Goal: Information Seeking & Learning: Learn about a topic

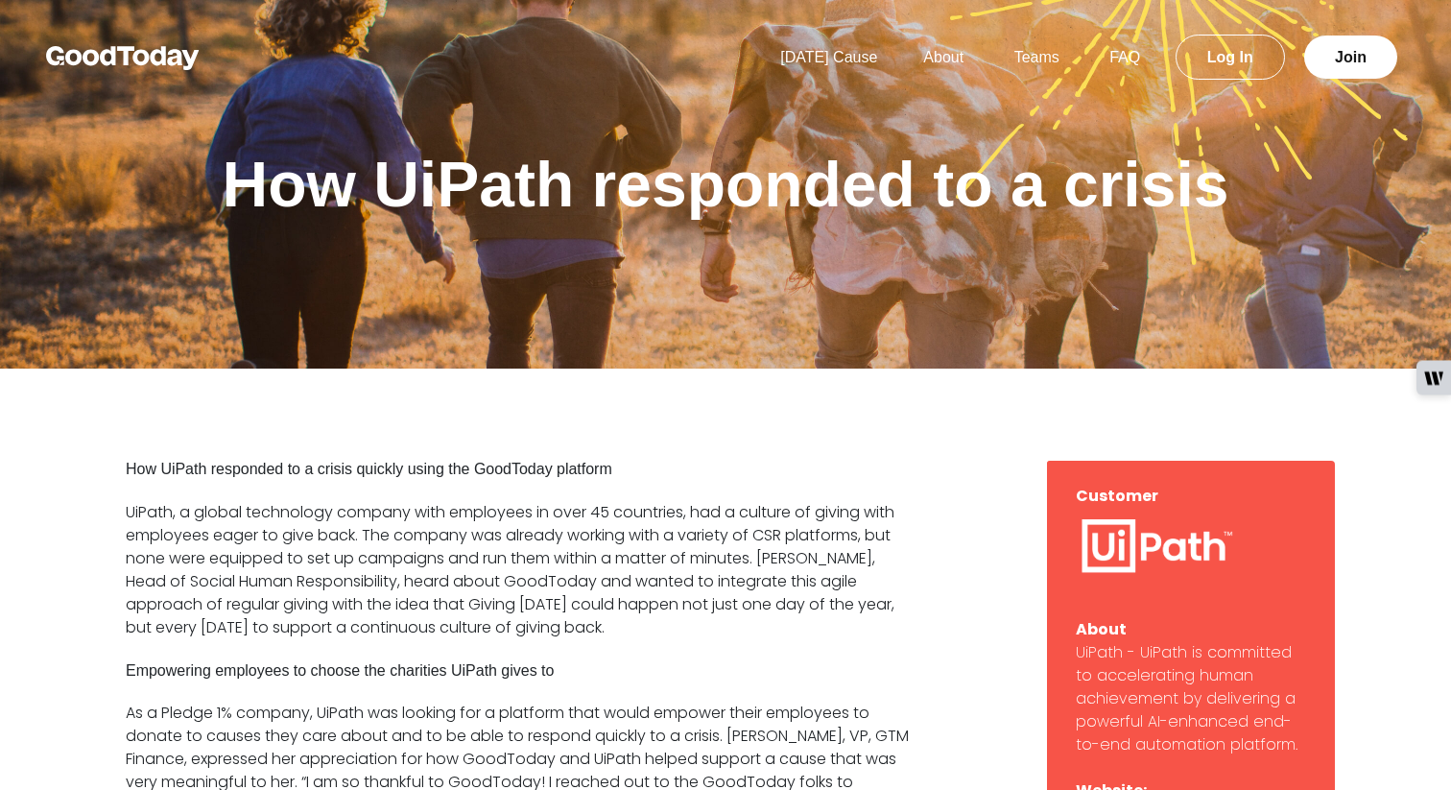
click at [166, 54] on img at bounding box center [123, 58] width 154 height 24
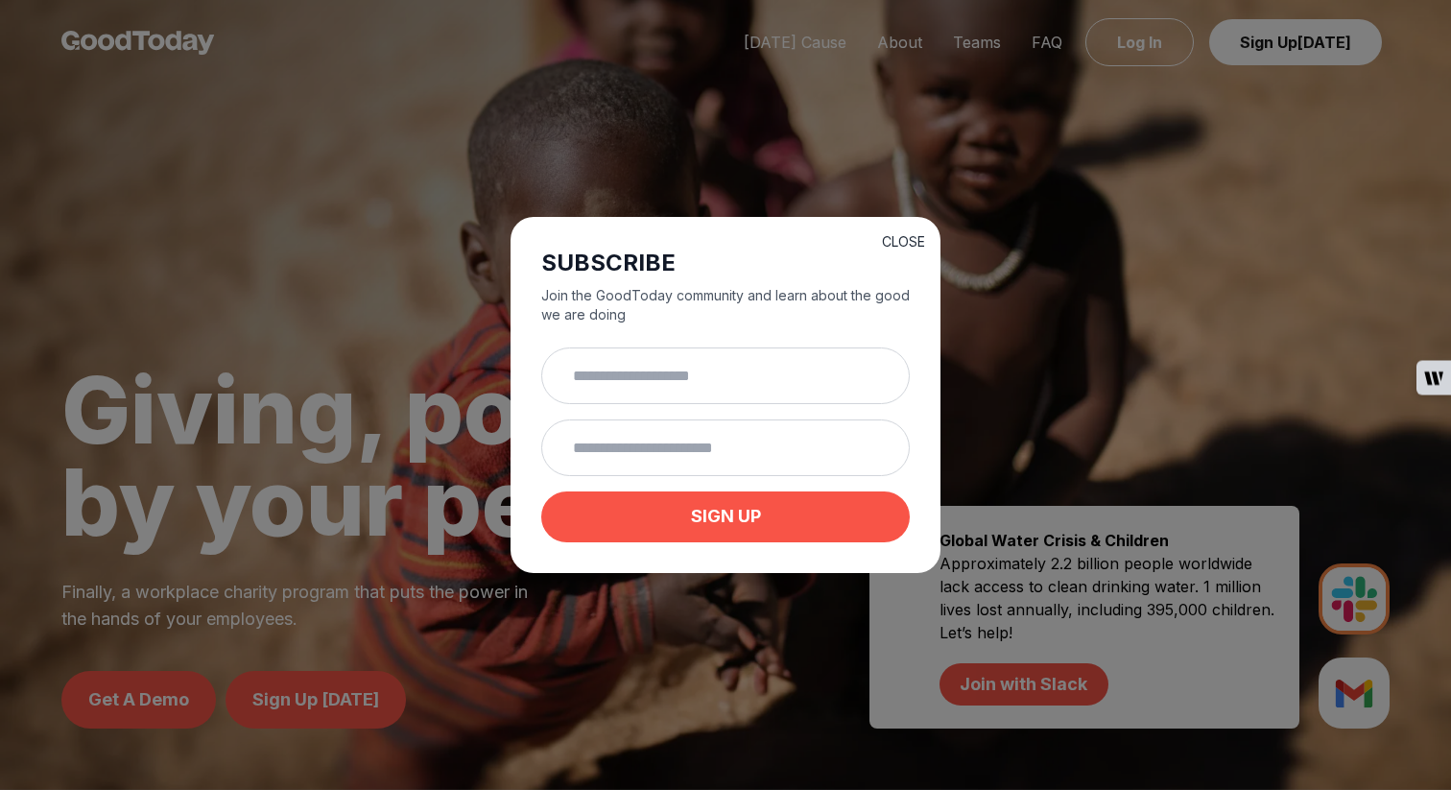
click at [907, 235] on button "CLOSE" at bounding box center [903, 241] width 43 height 19
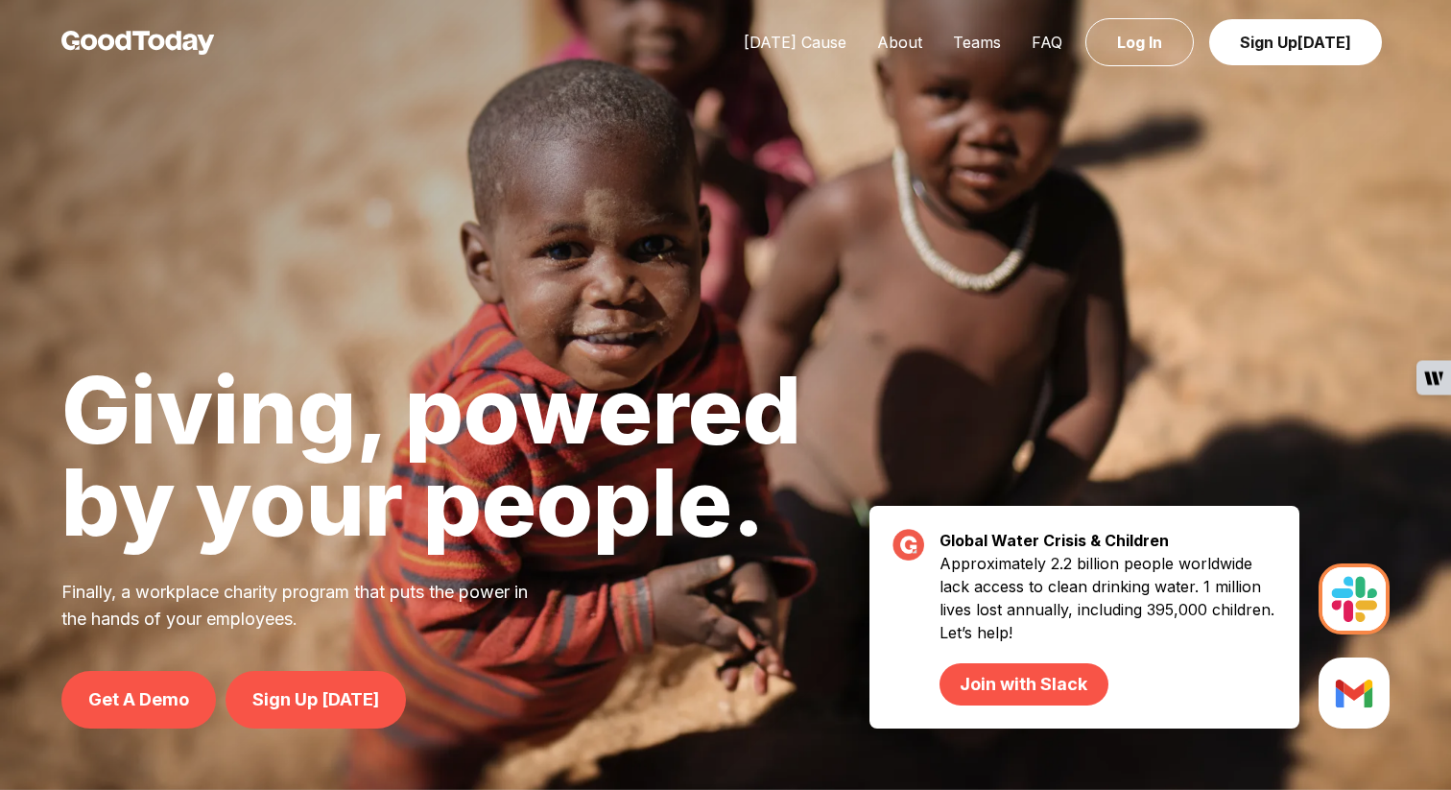
click at [890, 57] on div "Today's Cause About Teams FAQ Log In Sign Up Today" at bounding box center [725, 42] width 1451 height 85
click at [900, 43] on link "About" at bounding box center [900, 42] width 76 height 19
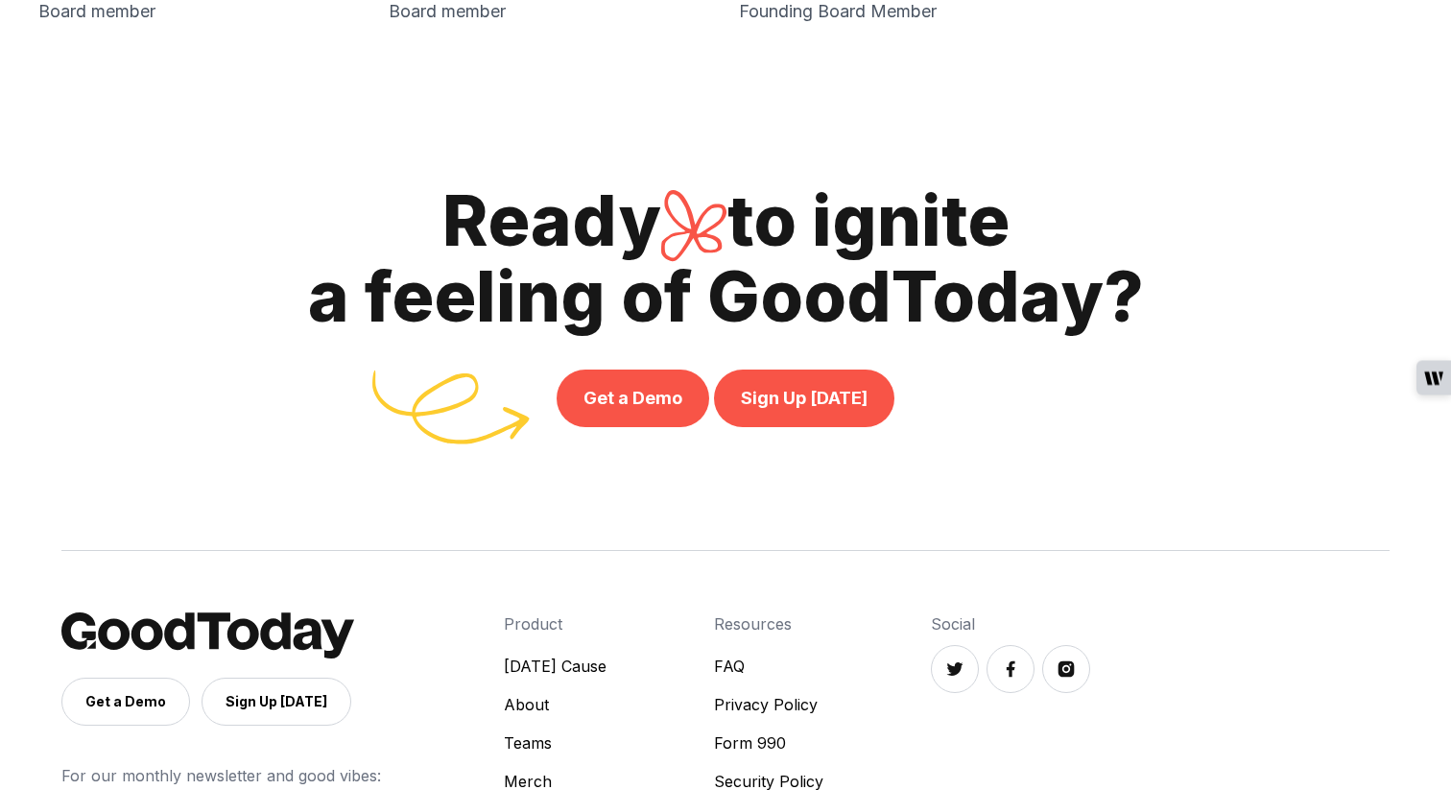
scroll to position [4417, 0]
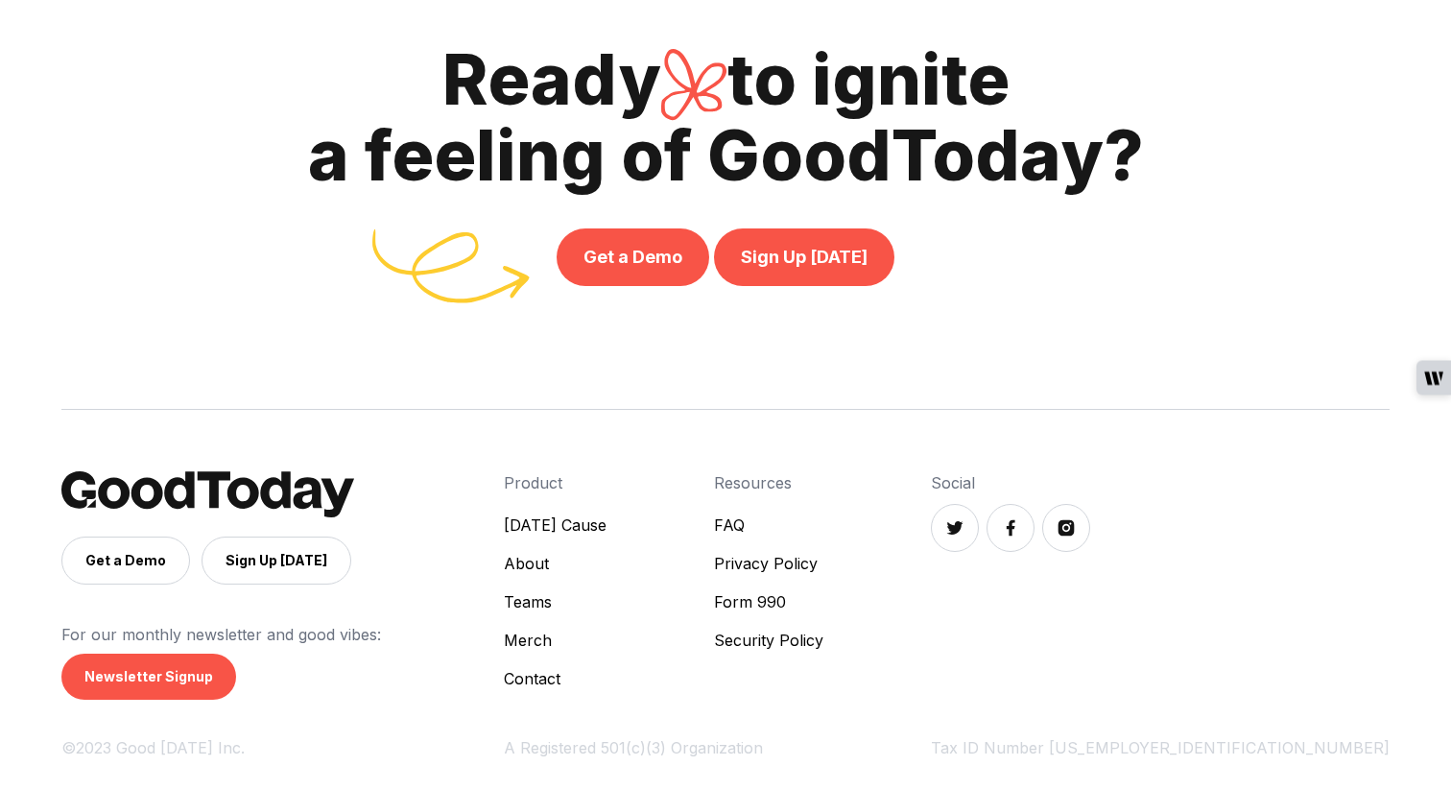
click at [607, 566] on link "About" at bounding box center [555, 563] width 103 height 23
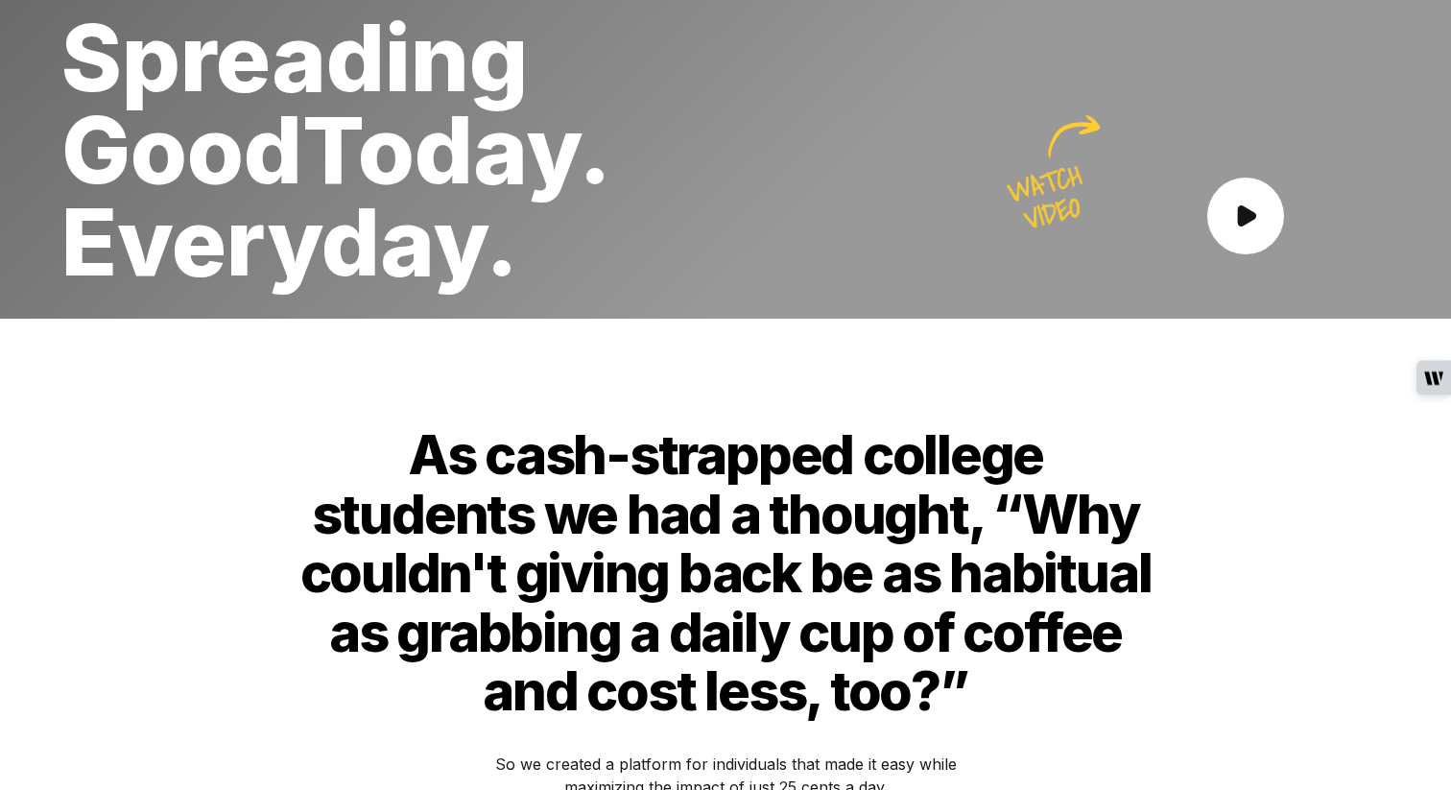
scroll to position [0, 0]
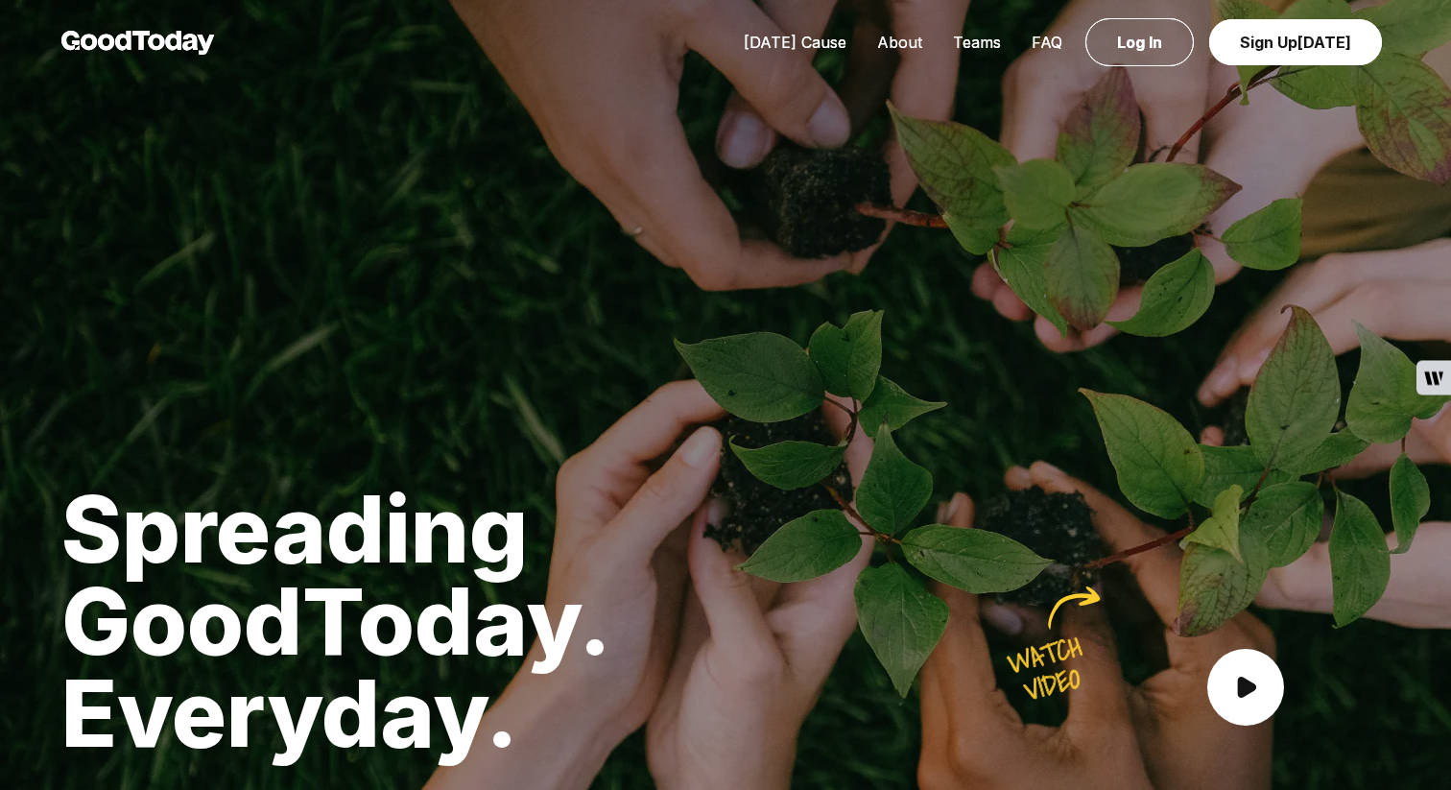
click at [888, 39] on link "About" at bounding box center [900, 42] width 76 height 19
click at [995, 46] on link "Teams" at bounding box center [977, 42] width 79 height 19
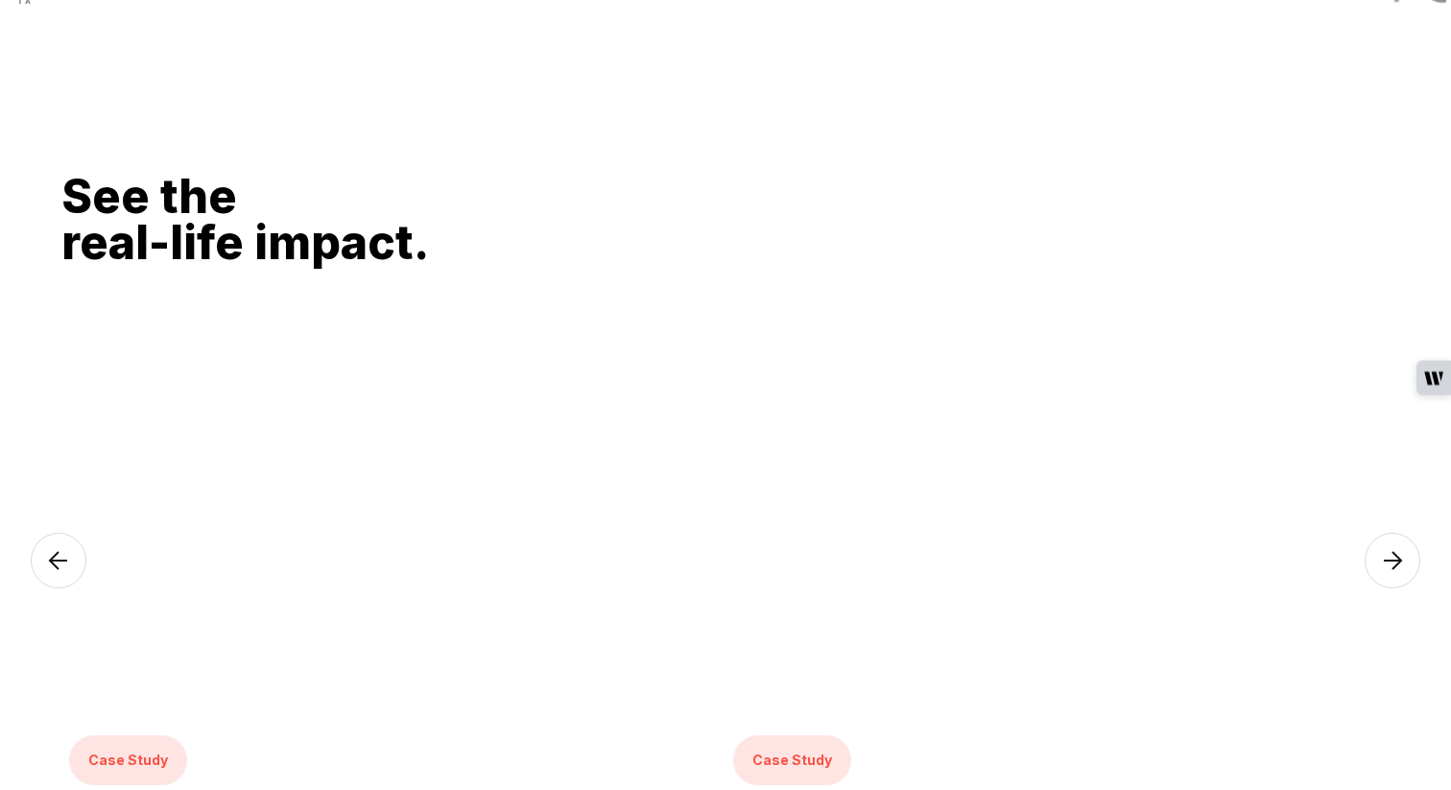
scroll to position [3211, 0]
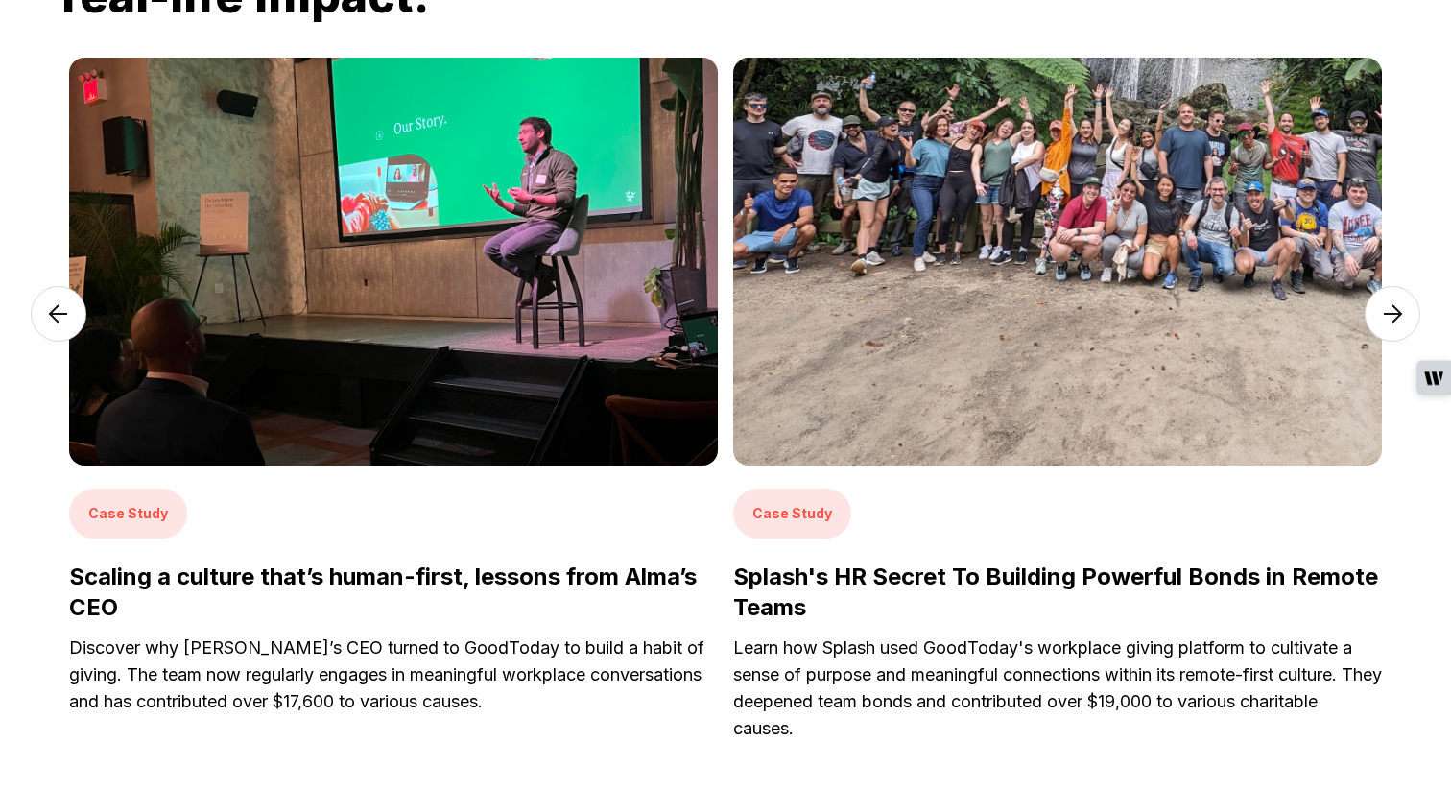
click at [1407, 320] on img at bounding box center [1393, 314] width 56 height 56
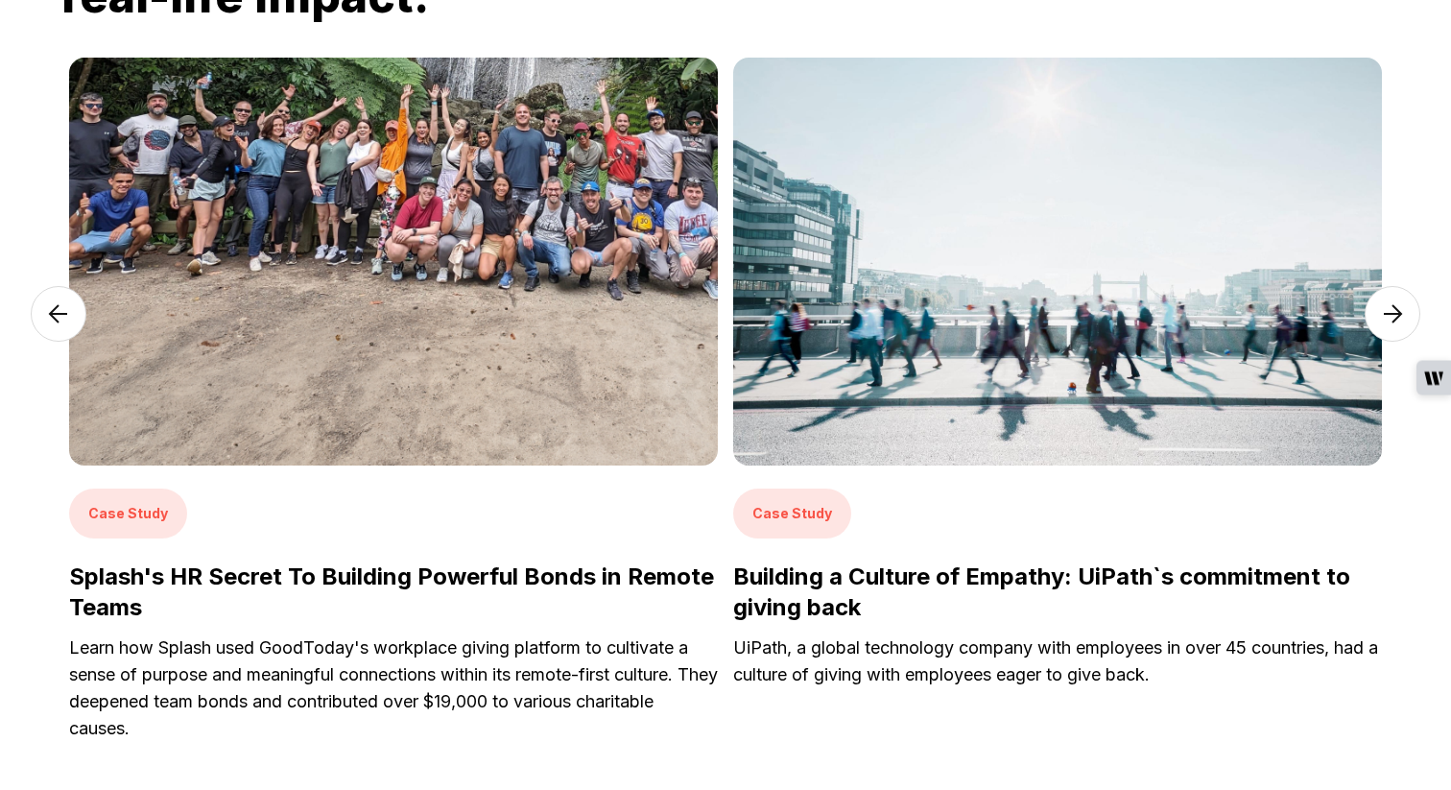
click at [1015, 582] on h3 "Building a Culture of Empathy: UiPath`s commitment to giving back" at bounding box center [1057, 592] width 649 height 61
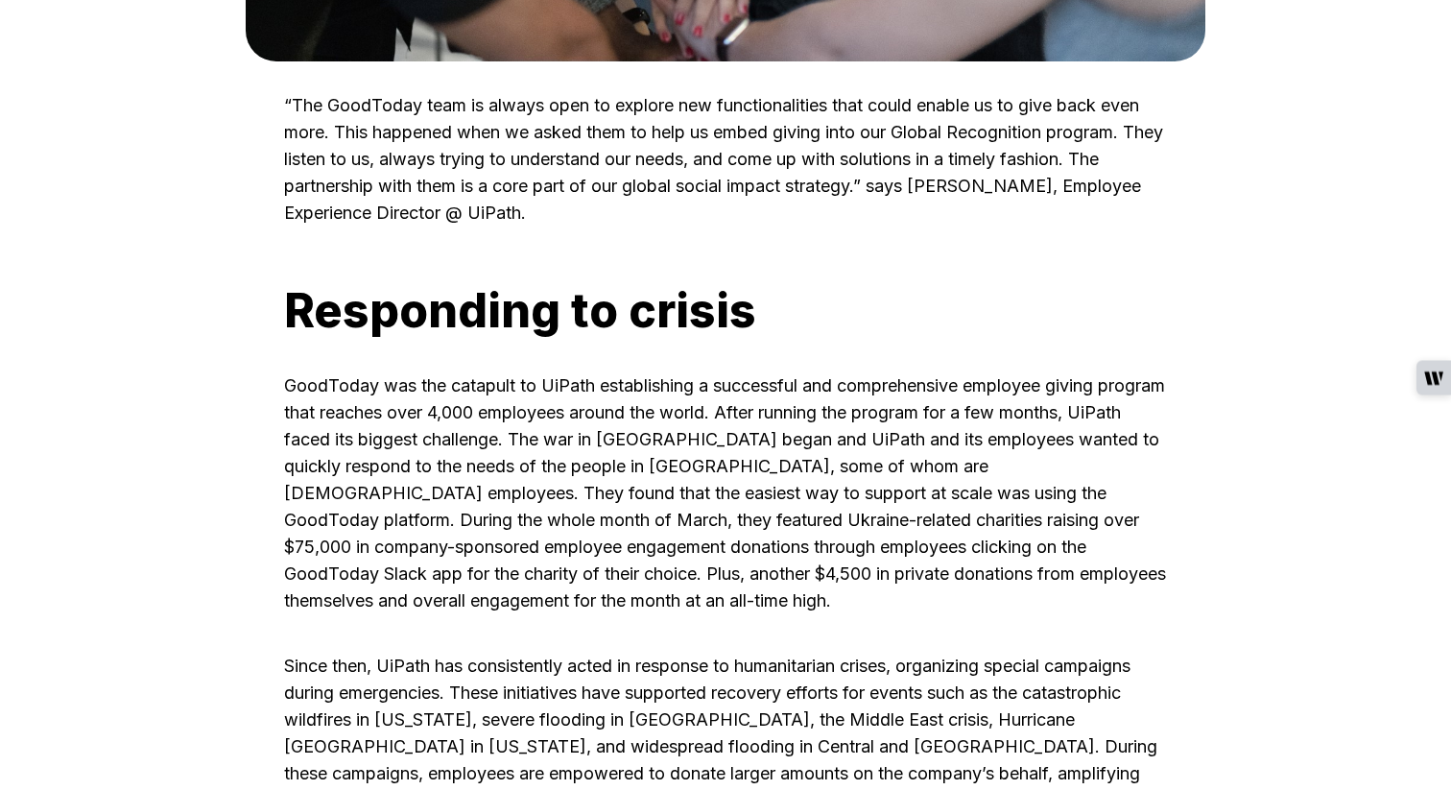
scroll to position [3881, 0]
click at [328, 652] on p "Since then, UiPath has consistently acted in response to humanitarian crises, o…" at bounding box center [725, 732] width 883 height 161
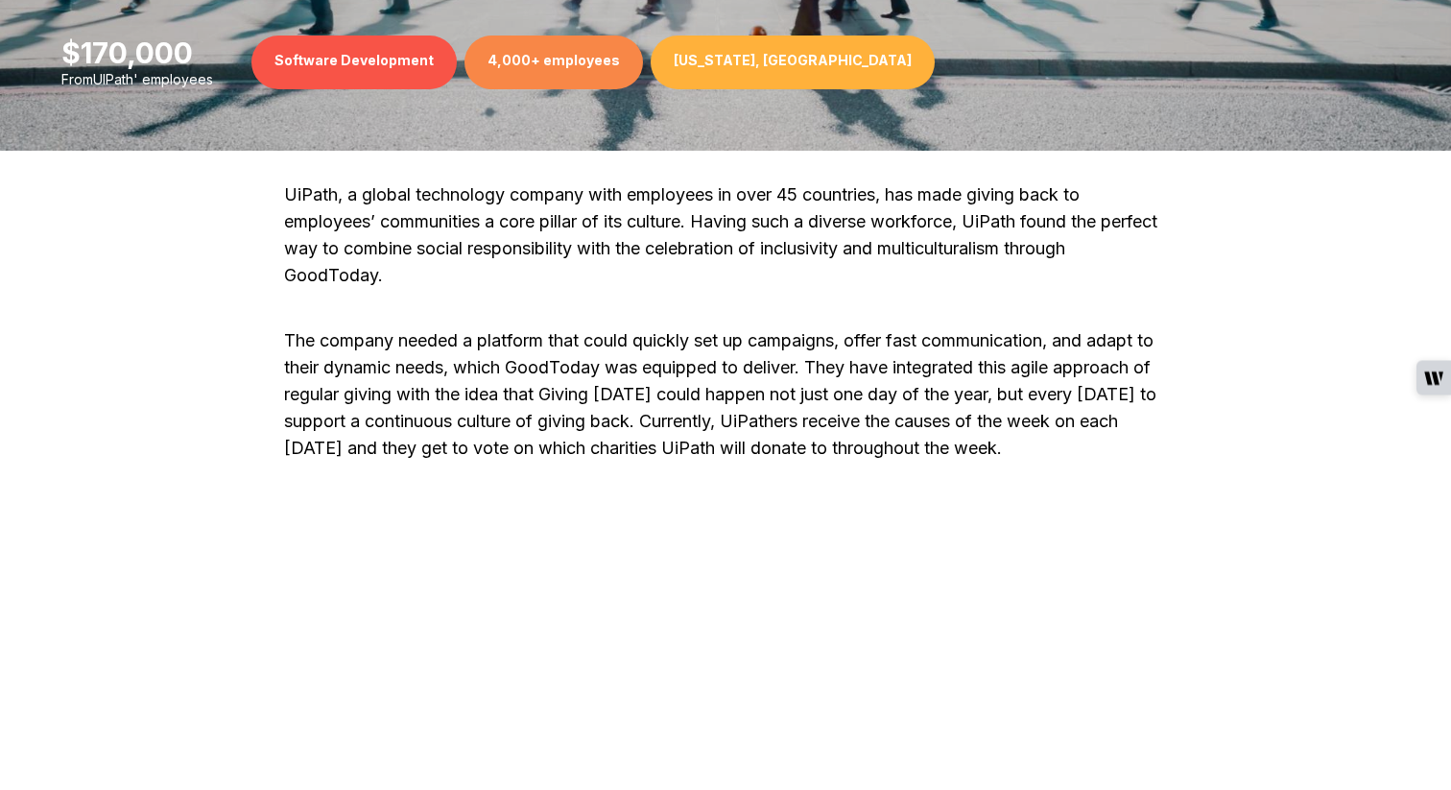
scroll to position [659, 0]
